Goal: Task Accomplishment & Management: Complete application form

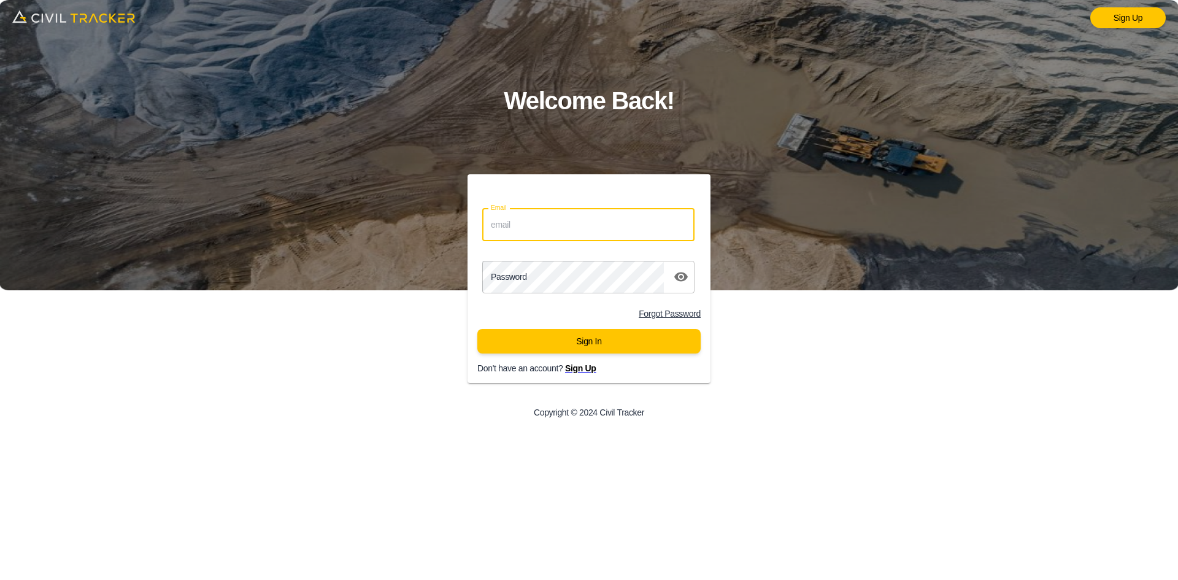
drag, startPoint x: 574, startPoint y: 231, endPoint x: 582, endPoint y: 240, distance: 11.8
click at [574, 231] on input "Email" at bounding box center [588, 225] width 212 height 33
paste input "[PERSON_NAME][EMAIL_ADDRESS][PERSON_NAME][PERSON_NAME][DOMAIN_NAME]"
type input "[PERSON_NAME][EMAIL_ADDRESS][PERSON_NAME][PERSON_NAME][DOMAIN_NAME]"
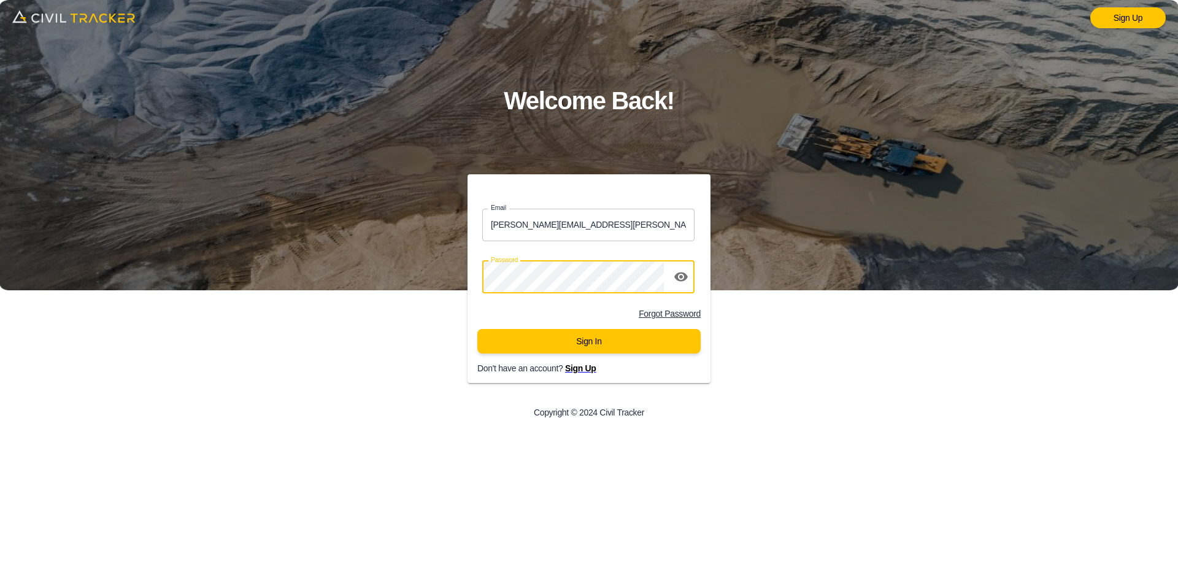
click at [568, 351] on button "Sign In" at bounding box center [588, 341] width 223 height 25
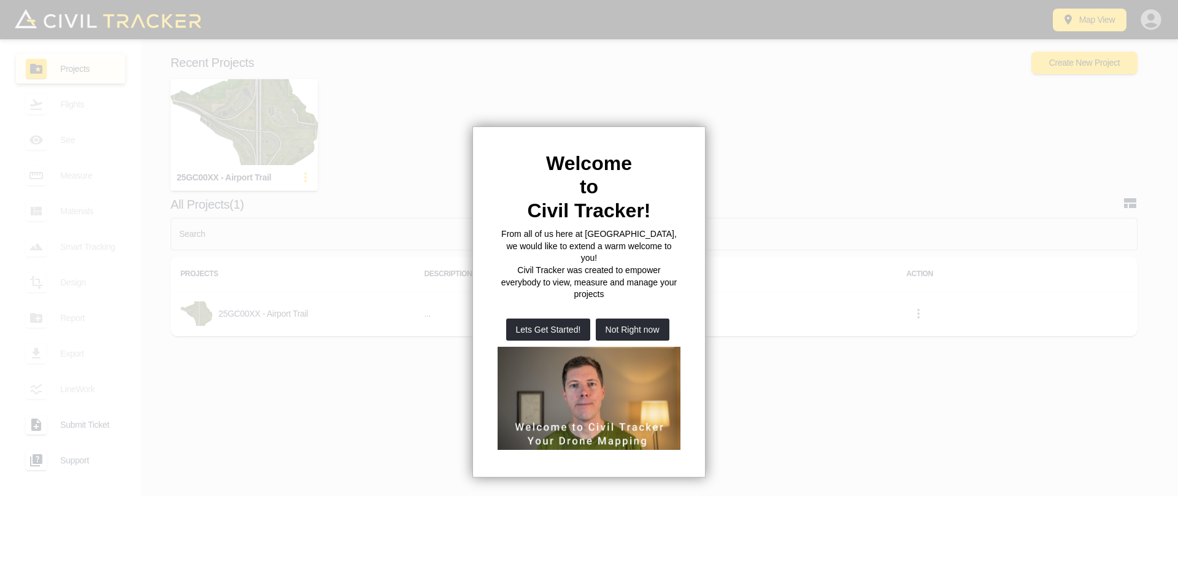
click at [216, 118] on div at bounding box center [589, 290] width 1178 height 580
click at [655, 318] on button "Not Right now" at bounding box center [633, 329] width 74 height 22
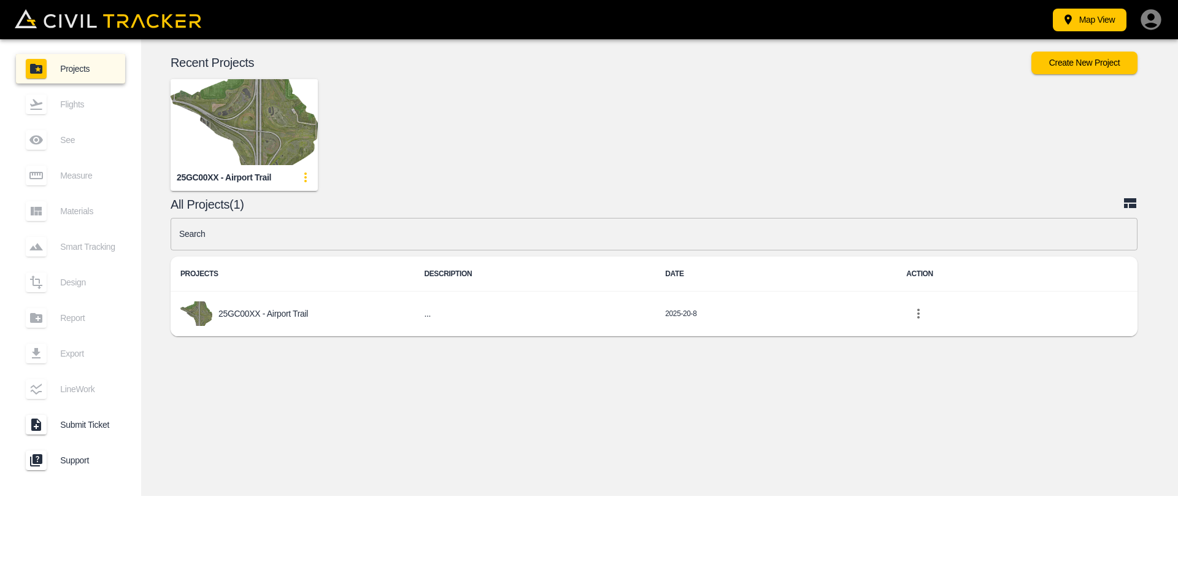
click at [310, 145] on img "button" at bounding box center [244, 122] width 147 height 86
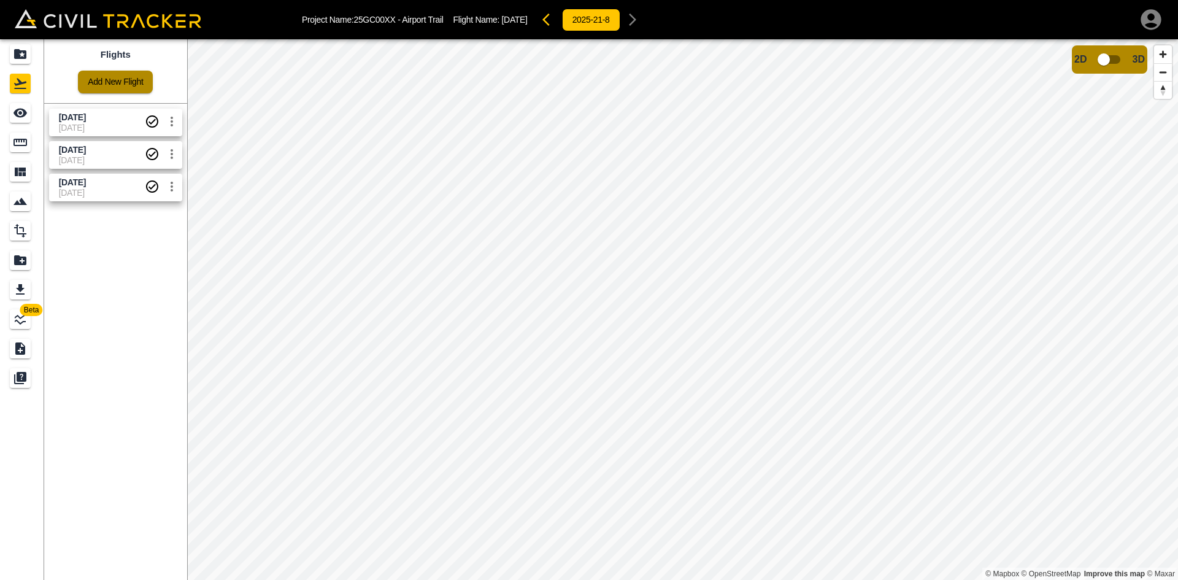
click at [102, 78] on link "Add New Flight" at bounding box center [115, 82] width 75 height 23
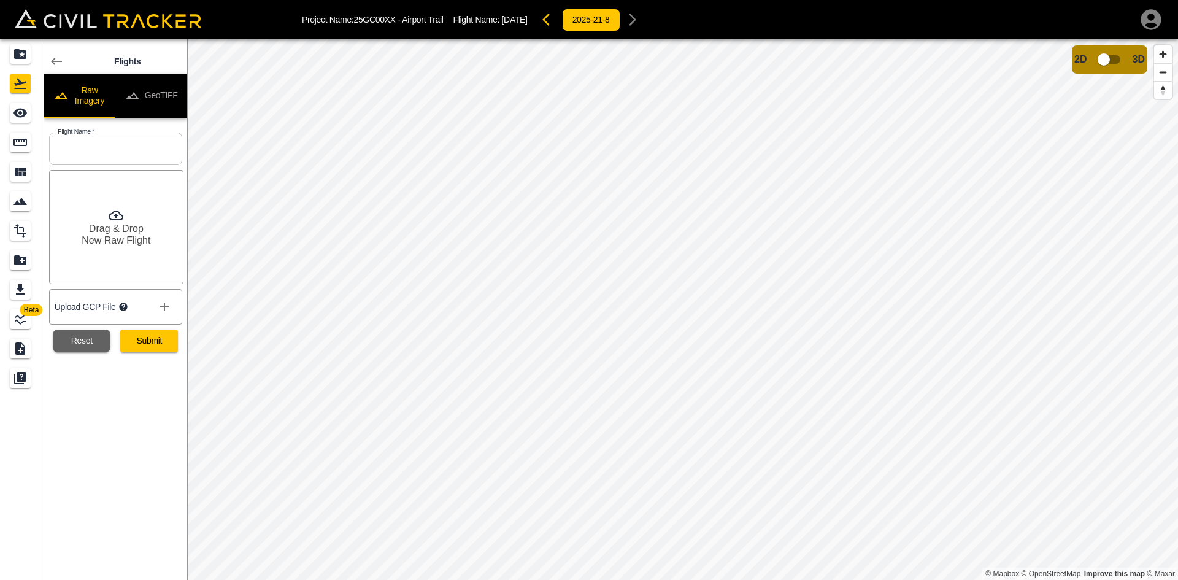
click at [158, 91] on button "GeoTIFF" at bounding box center [151, 96] width 72 height 44
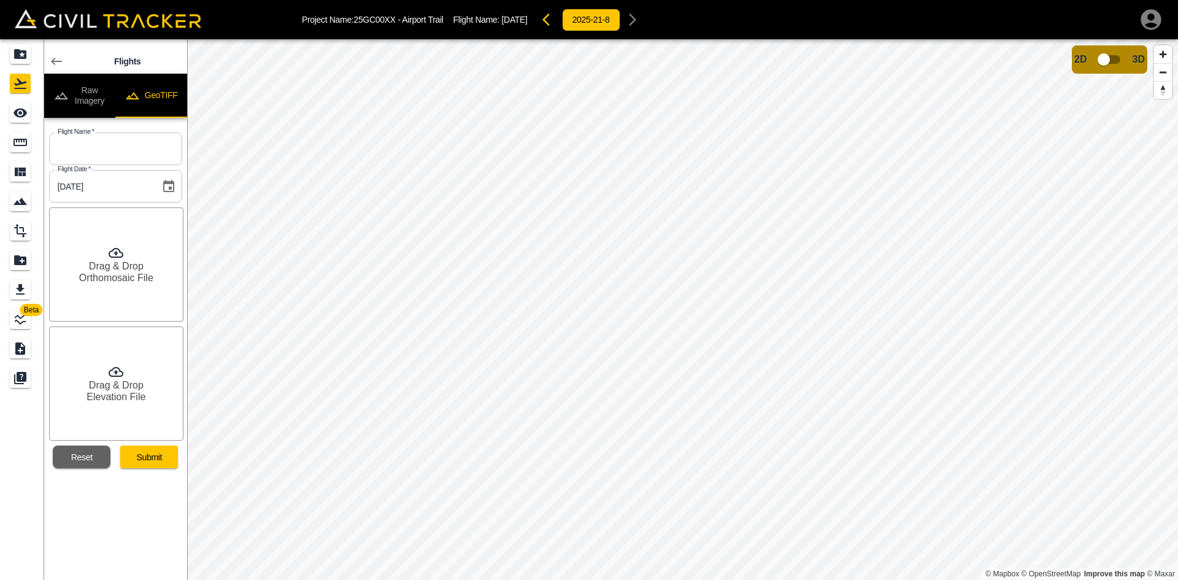
click at [128, 156] on input "text" at bounding box center [115, 148] width 133 height 33
type input "Aug 27 2025"
click at [146, 278] on h6 "Orthomosaic File" at bounding box center [116, 278] width 74 height 12
click at [141, 385] on h6 "Drag & Drop" at bounding box center [116, 385] width 55 height 12
click at [167, 451] on button "Submit" at bounding box center [149, 456] width 58 height 23
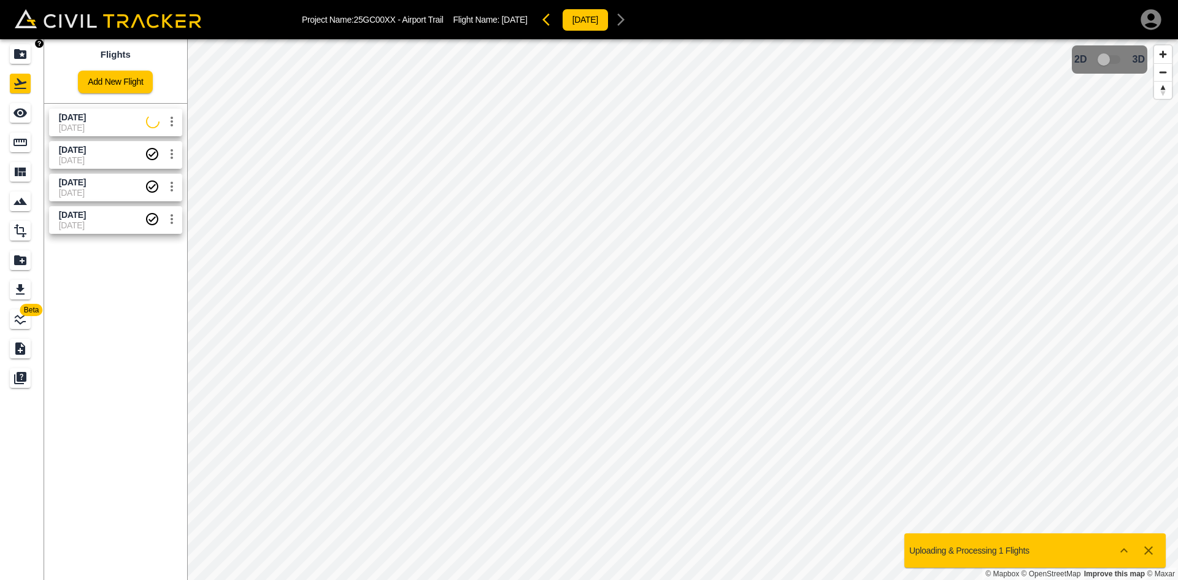
click at [21, 59] on icon "Projects" at bounding box center [20, 54] width 12 height 10
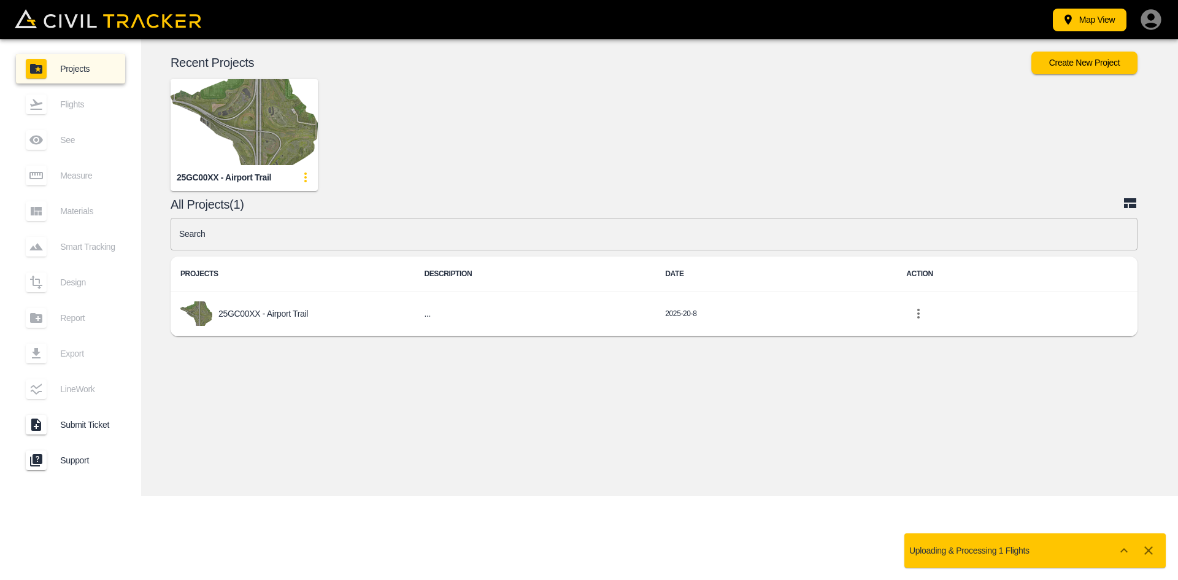
click at [1150, 23] on icon "button" at bounding box center [1151, 19] width 25 height 25
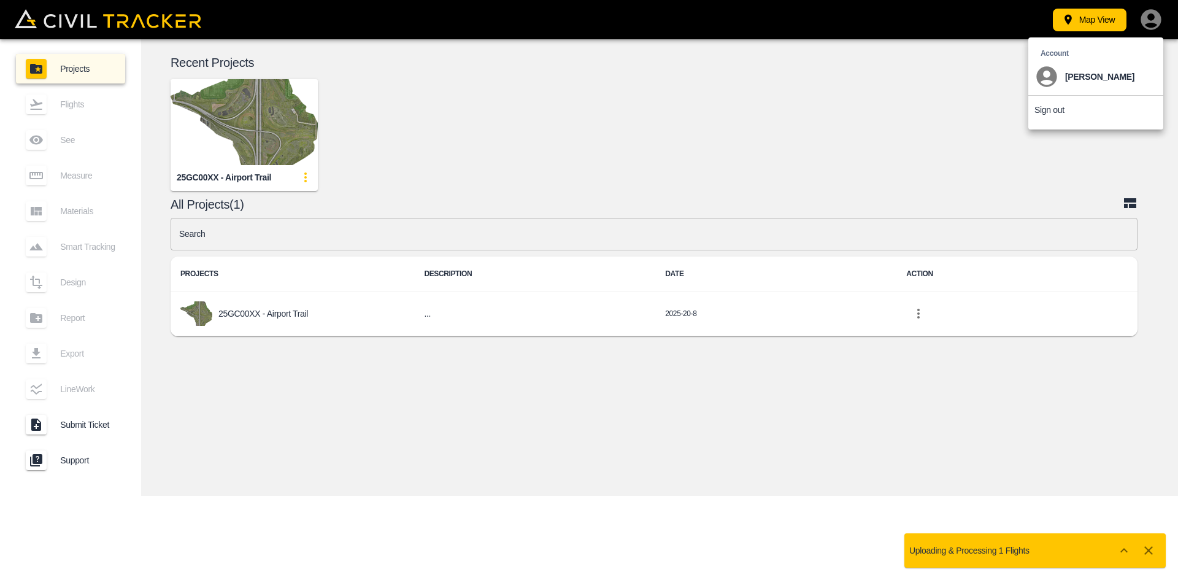
click at [225, 102] on div at bounding box center [589, 290] width 1178 height 580
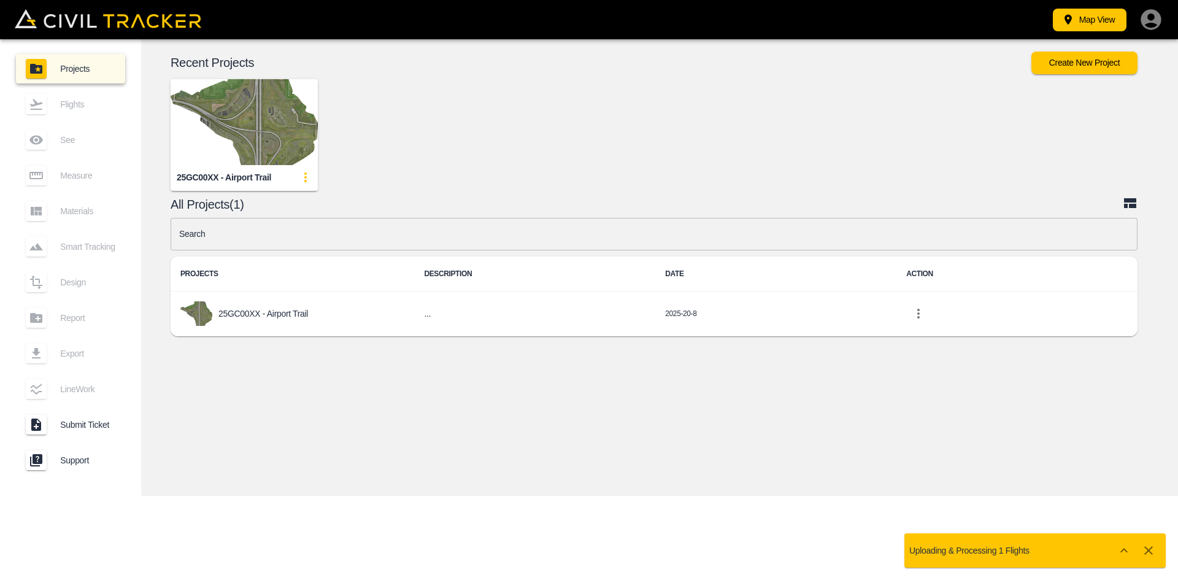
click at [292, 113] on img "button" at bounding box center [244, 122] width 147 height 86
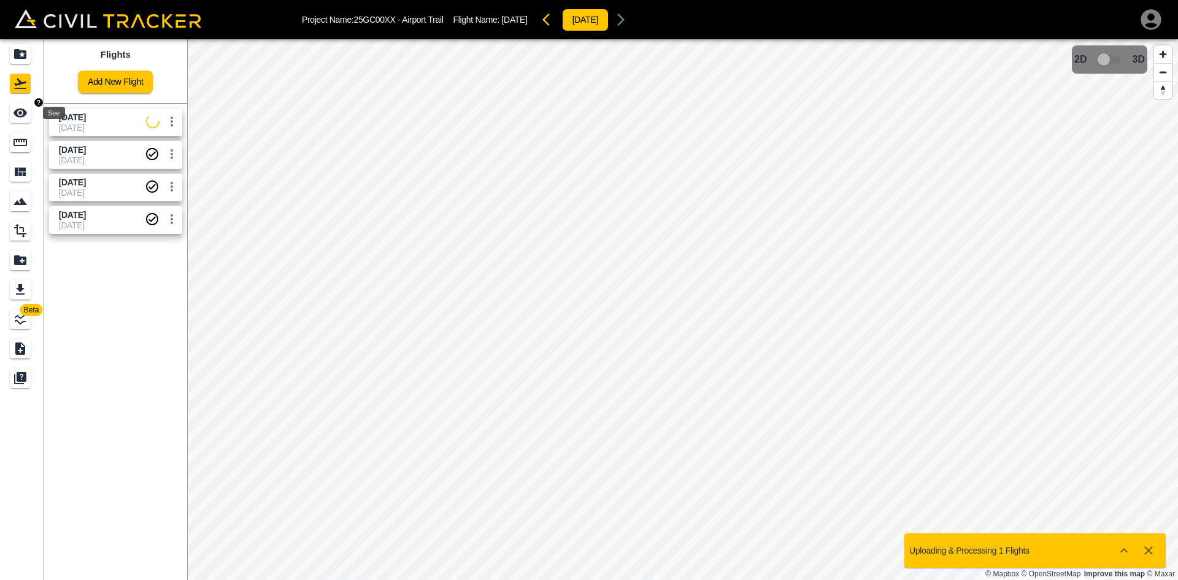
click at [22, 117] on icon "See" at bounding box center [19, 113] width 13 height 9
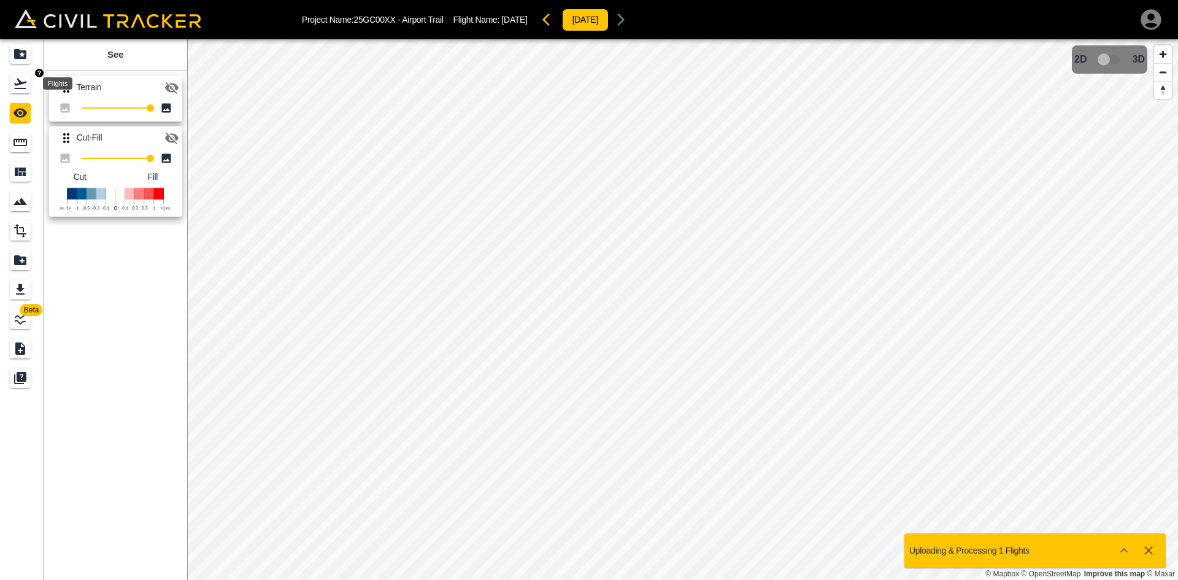
click at [12, 83] on div "Flights" at bounding box center [20, 84] width 21 height 20
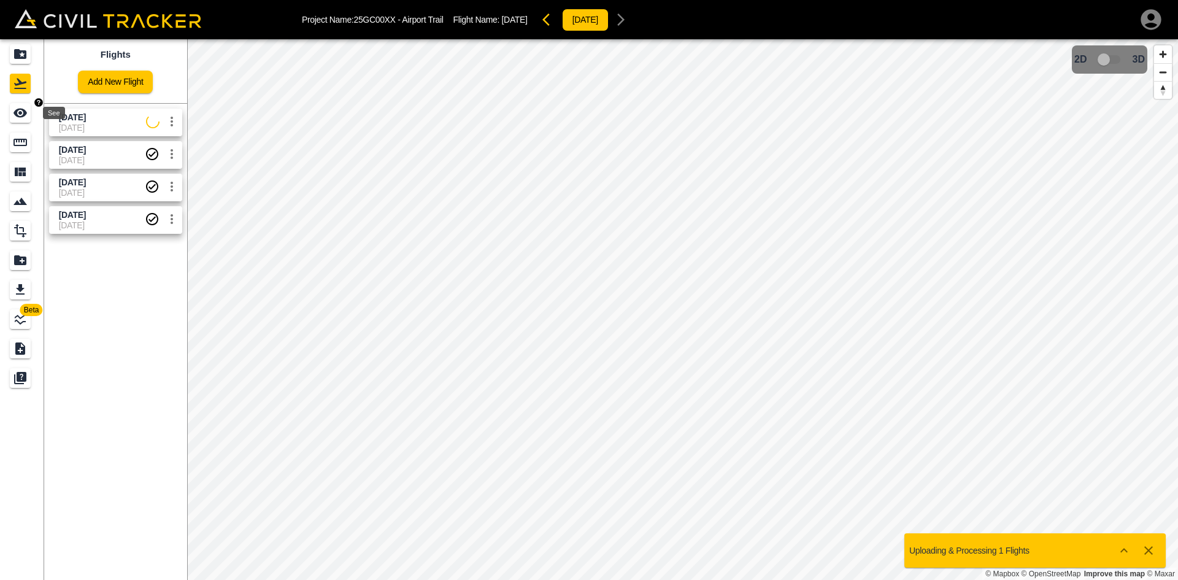
click at [23, 112] on icon "See" at bounding box center [20, 113] width 15 height 15
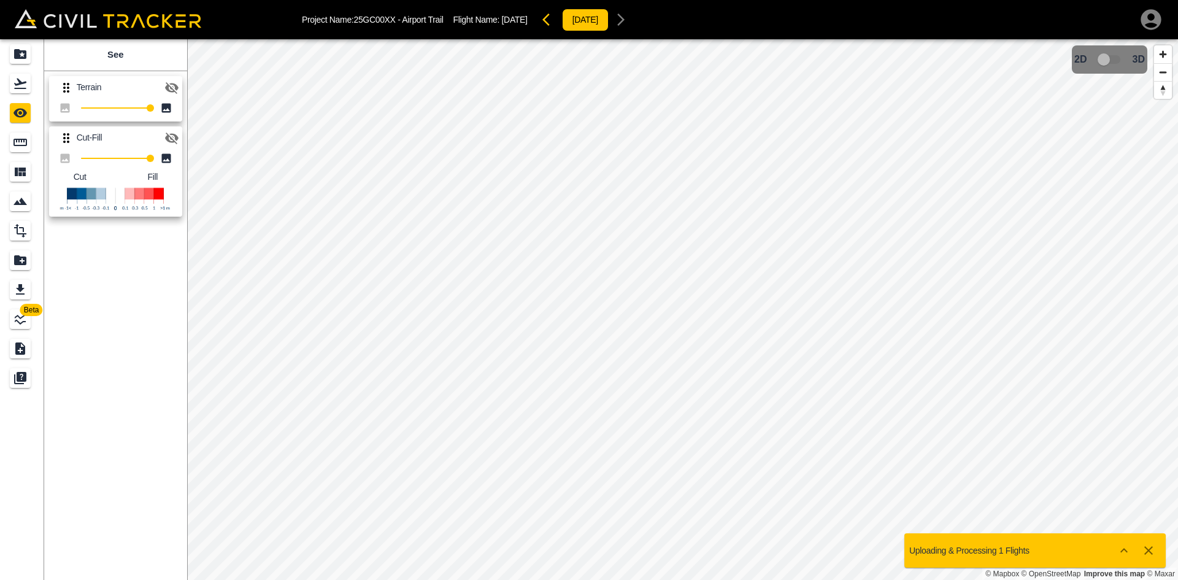
click at [172, 137] on icon "button" at bounding box center [171, 138] width 15 height 15
